Goal: Find specific page/section: Find specific page/section

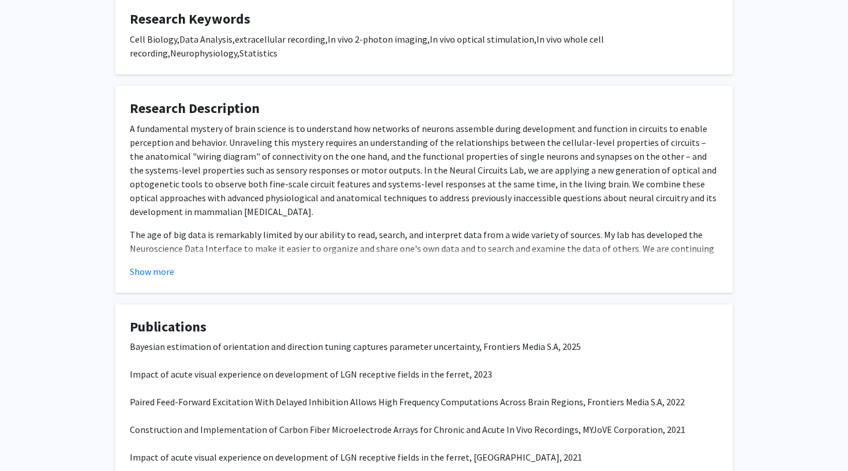
scroll to position [241, 0]
click at [169, 264] on button "Show more" at bounding box center [152, 271] width 44 height 14
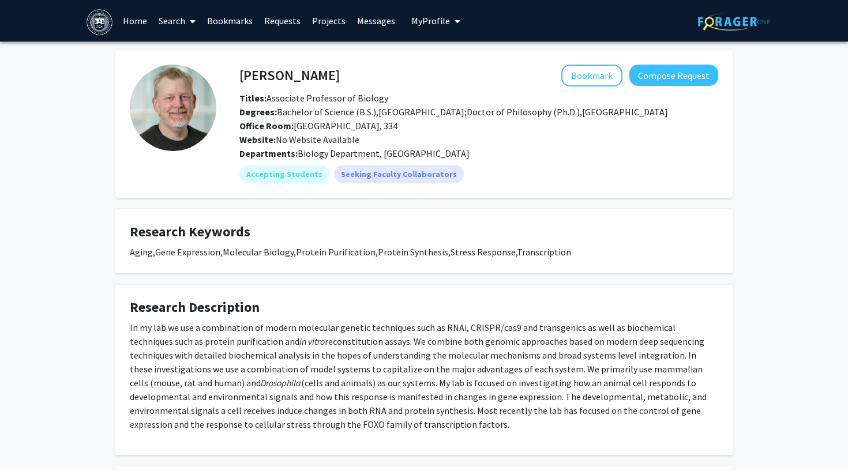
scroll to position [262, 0]
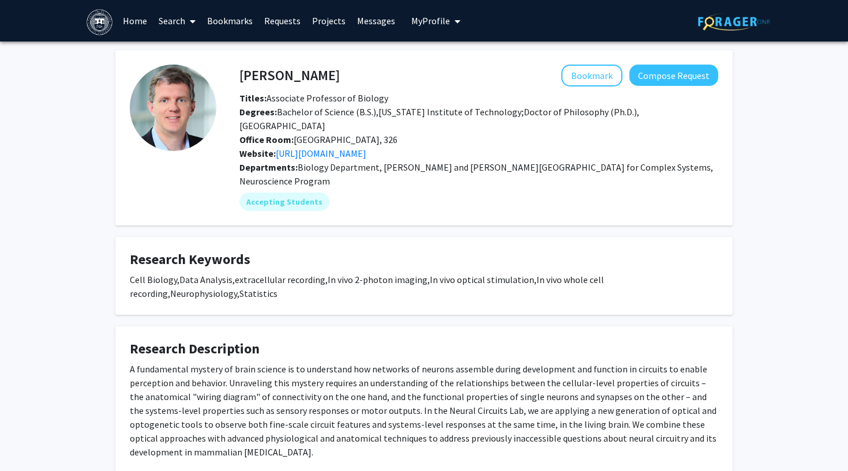
scroll to position [286, 0]
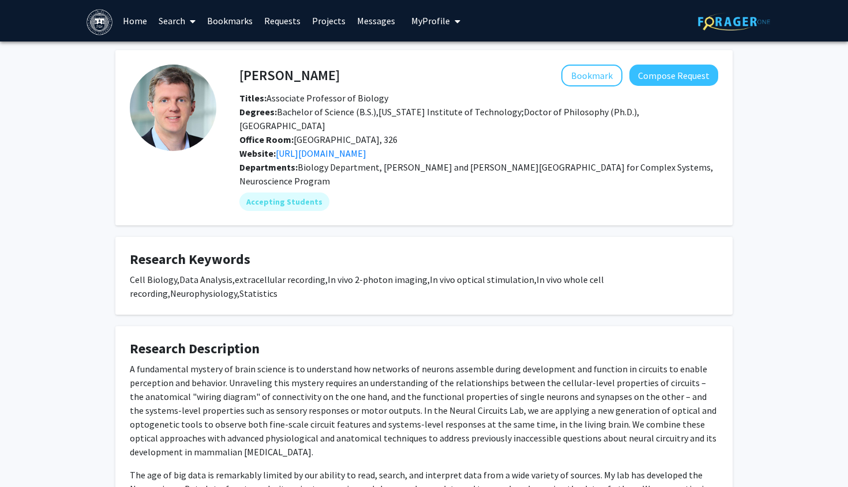
scroll to position [309, 0]
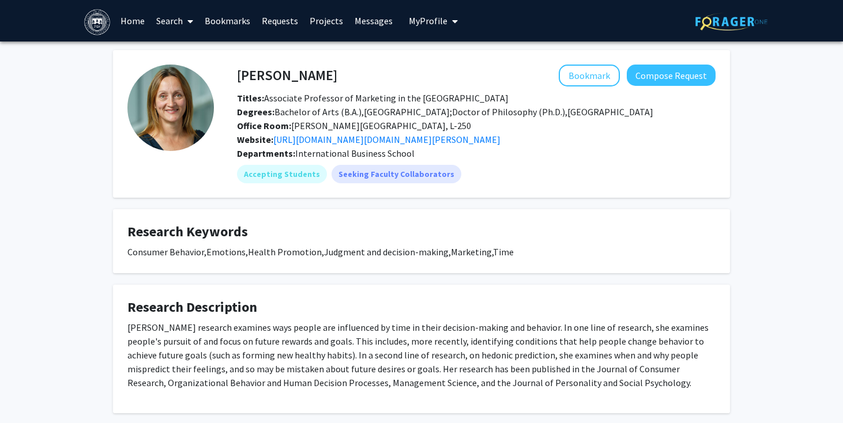
scroll to position [10, 0]
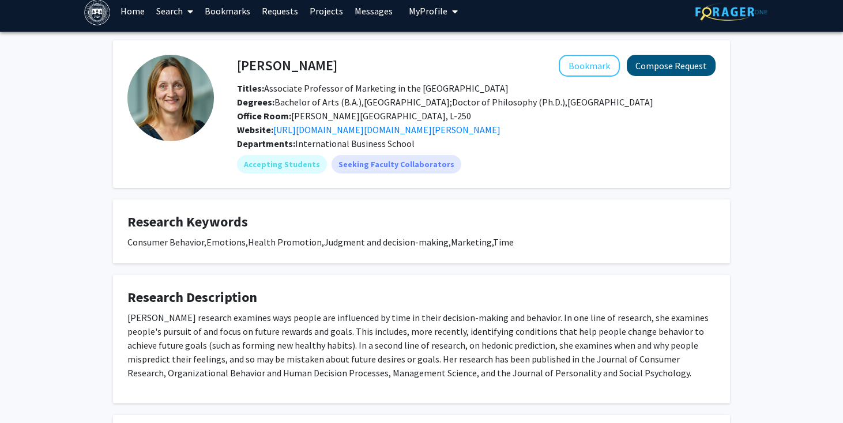
click at [672, 75] on button "Compose Request" at bounding box center [671, 65] width 89 height 21
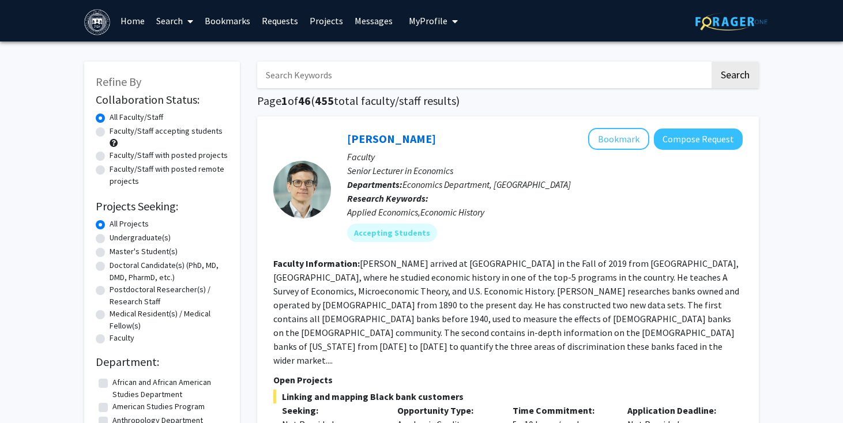
click at [336, 84] on input "Search Keywords" at bounding box center [483, 75] width 453 height 27
type input "[PERSON_NAME]"
click at [735, 77] on button "Search" at bounding box center [735, 75] width 47 height 27
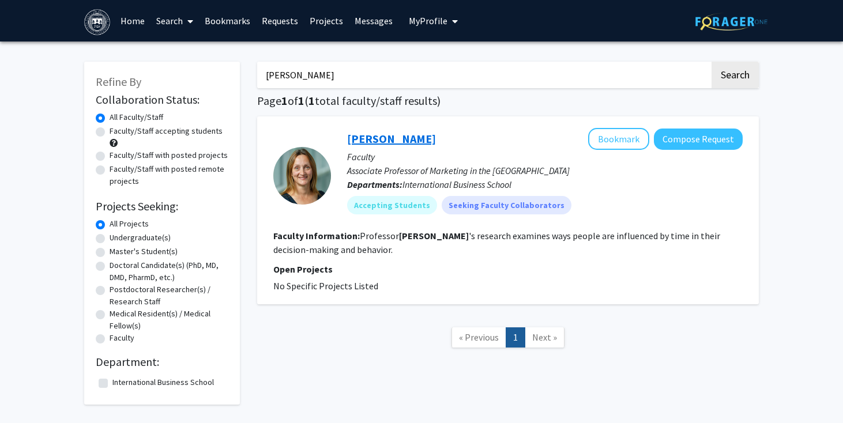
click at [379, 140] on link "[PERSON_NAME]" at bounding box center [391, 139] width 89 height 14
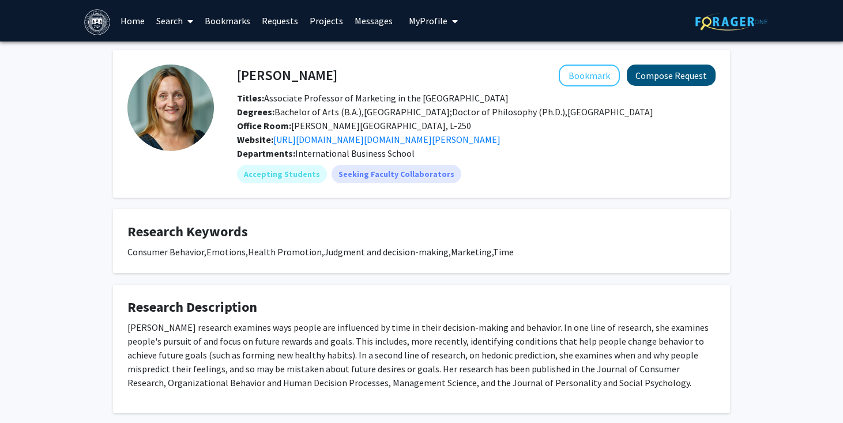
click at [666, 80] on button "Compose Request" at bounding box center [671, 75] width 89 height 21
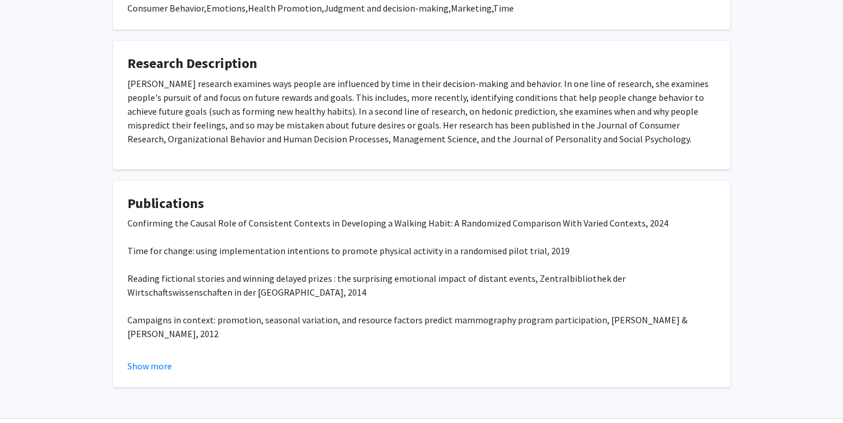
scroll to position [254, 0]
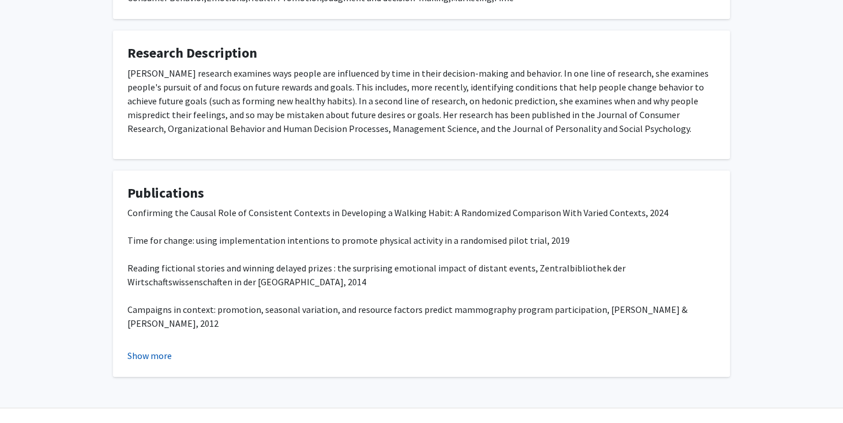
click at [156, 355] on button "Show more" at bounding box center [149, 356] width 44 height 14
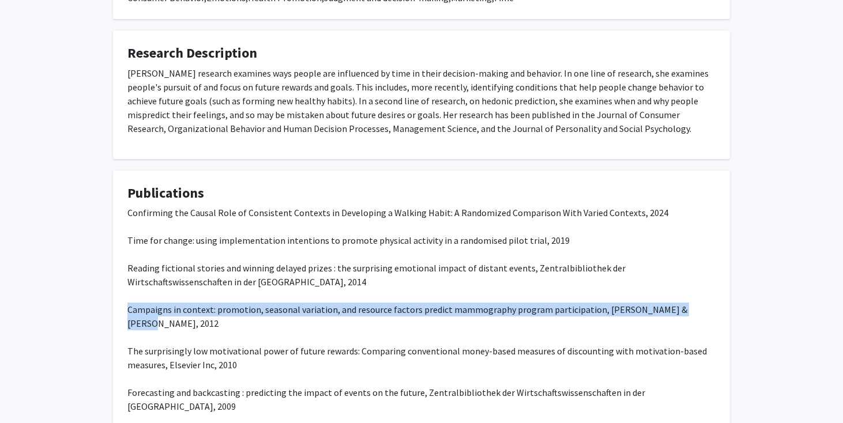
drag, startPoint x: 129, startPoint y: 312, endPoint x: 680, endPoint y: 311, distance: 550.9
click at [680, 311] on p "Confirming the Causal Role of Consistent Contexts in Developing a Walking Habit…" at bounding box center [421, 379] width 588 height 346
copy span "Campaigns in context: promotion, seasonal variation, and resource factors predi…"
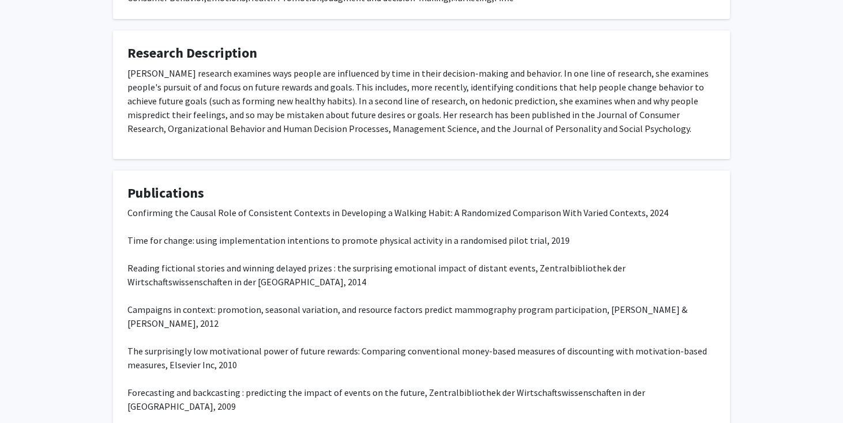
click at [456, 176] on fg-card "Publications Confirming the Causal Role of Consistent Contexts in Developing a …" at bounding box center [421, 383] width 617 height 424
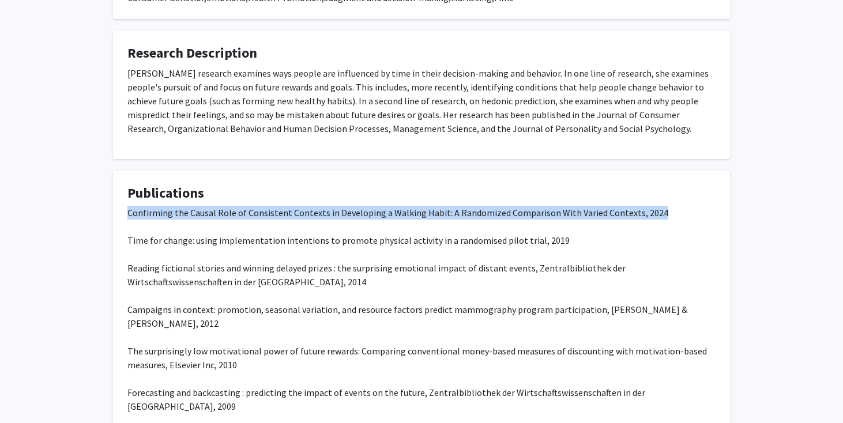
drag, startPoint x: 129, startPoint y: 213, endPoint x: 659, endPoint y: 216, distance: 530.2
click at [659, 219] on p "Confirming the Causal Role of Consistent Contexts in Developing a Walking Habit…" at bounding box center [421, 379] width 588 height 346
copy span "Confirming the Causal Role of Consistent Contexts in Developing a Walking Habit…"
